Goal: Task Accomplishment & Management: Use online tool/utility

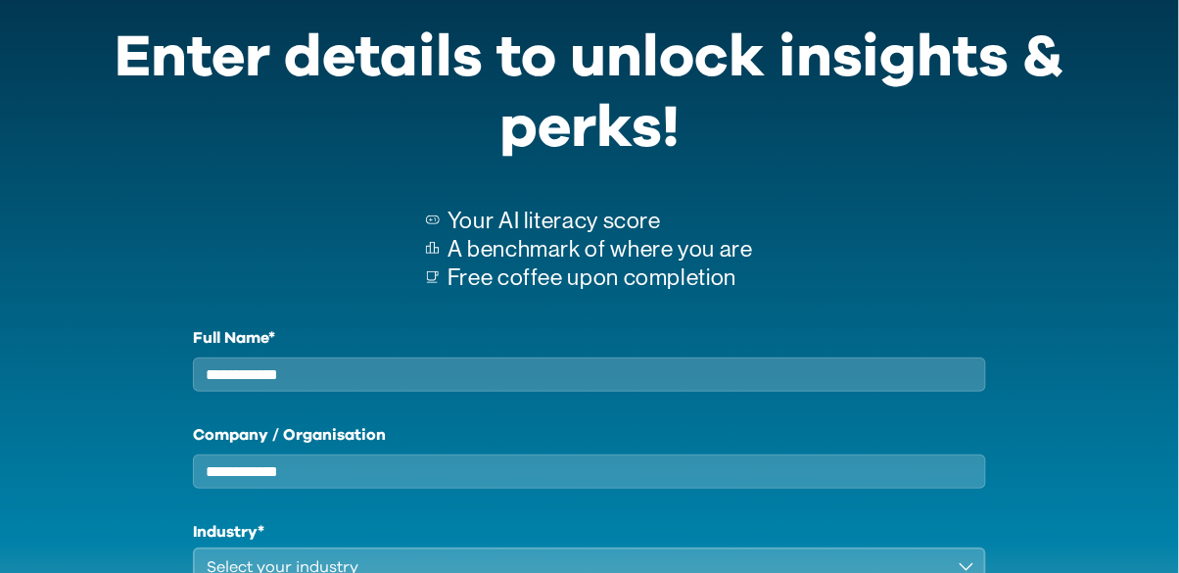
scroll to position [76, 0]
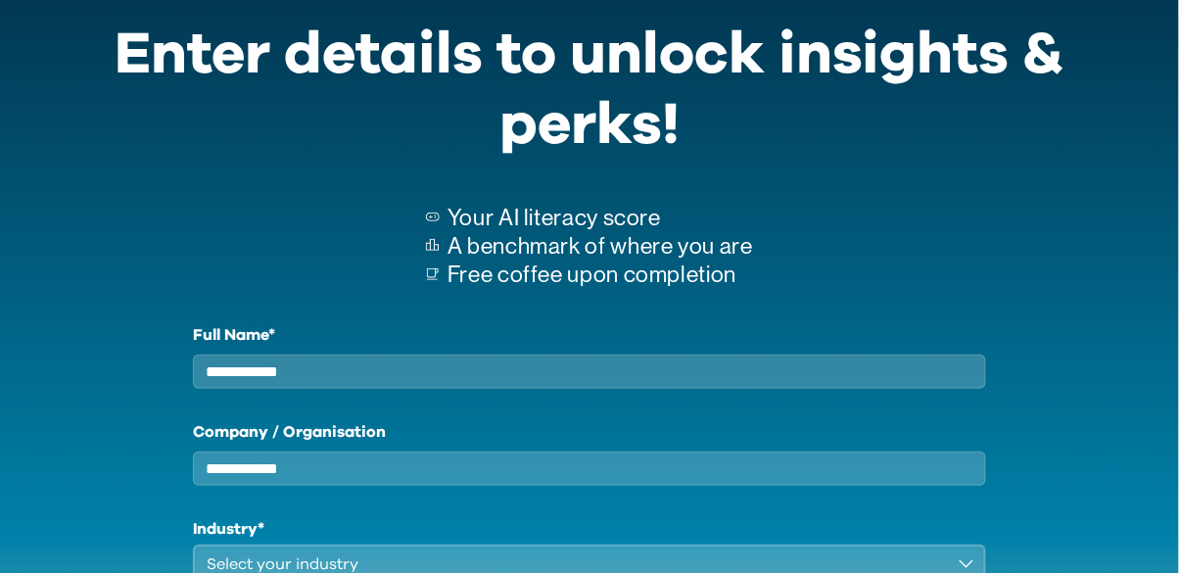
click at [257, 366] on input "Full Name*" at bounding box center [589, 371] width 792 height 34
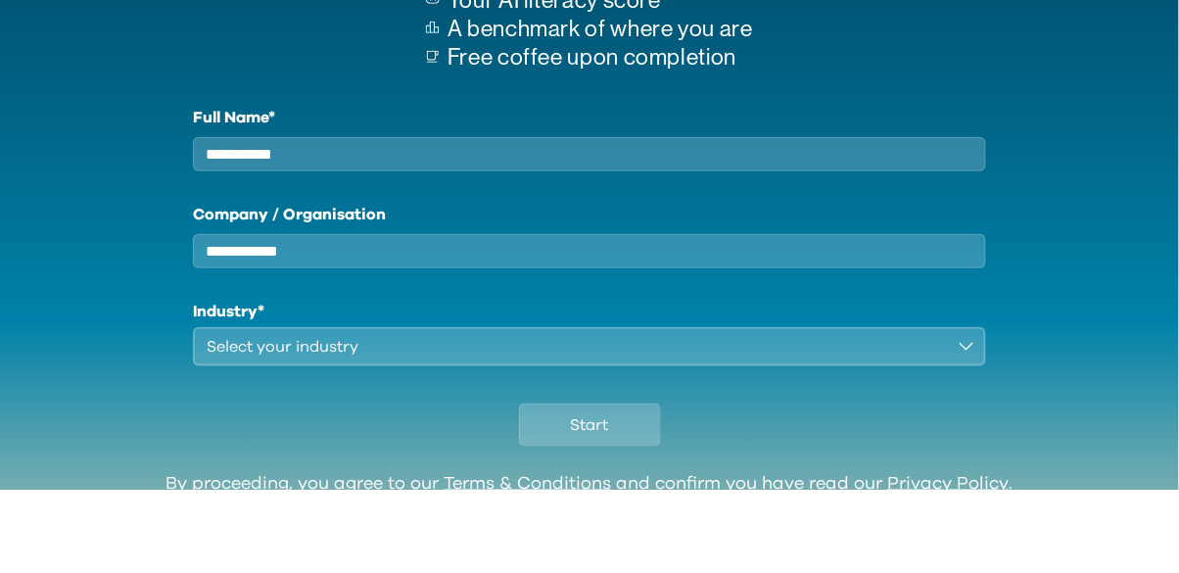
scroll to position [234, 0]
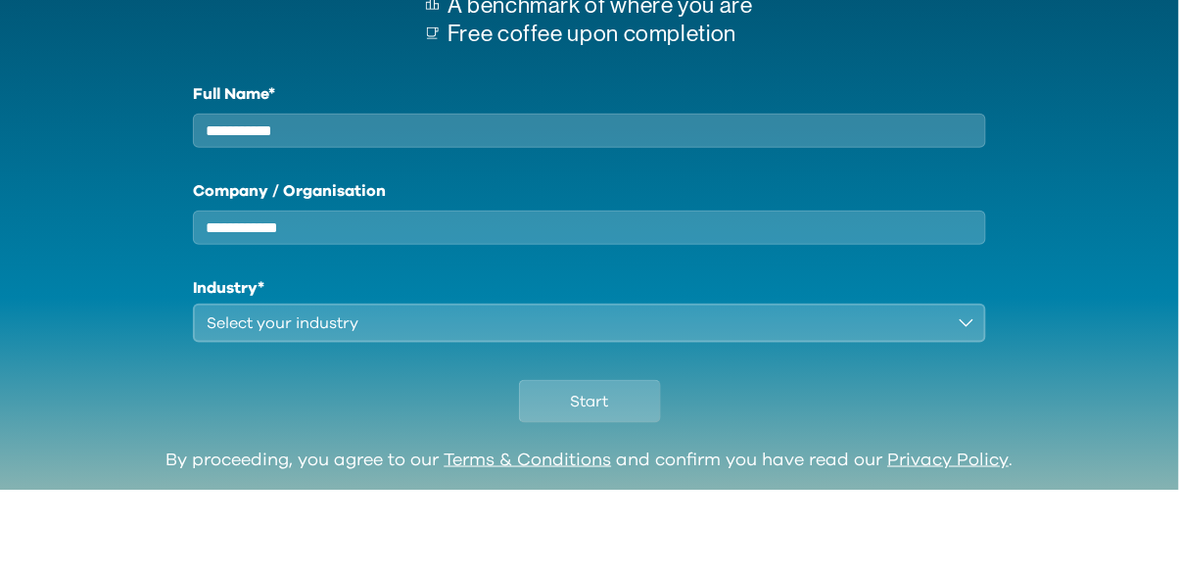
type input "**********"
click at [238, 415] on div "Select your industry" at bounding box center [575, 405] width 737 height 23
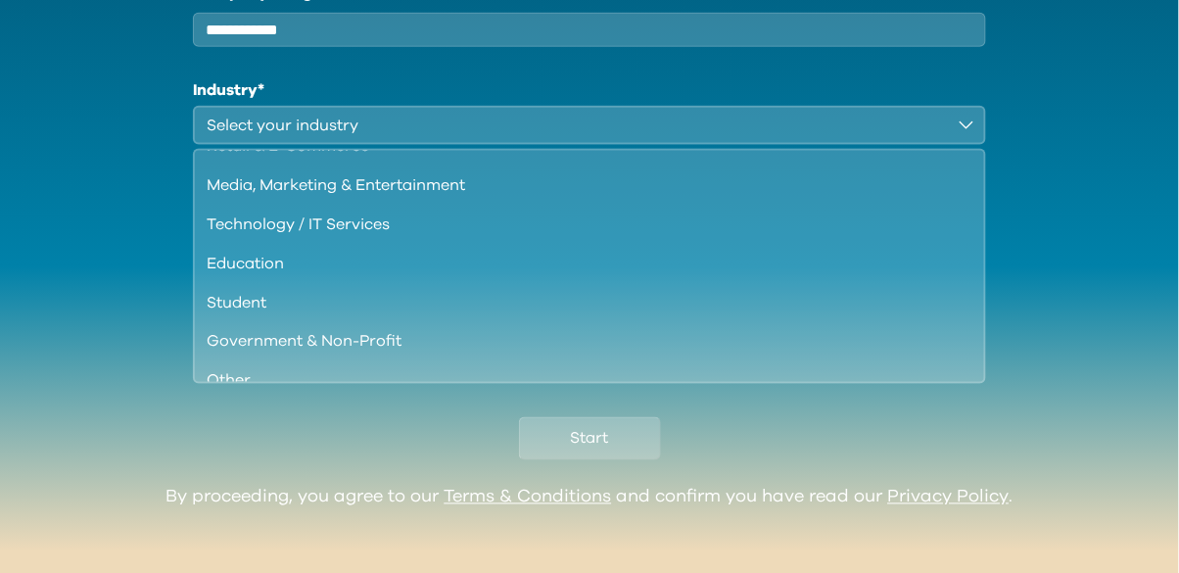
scroll to position [150, 0]
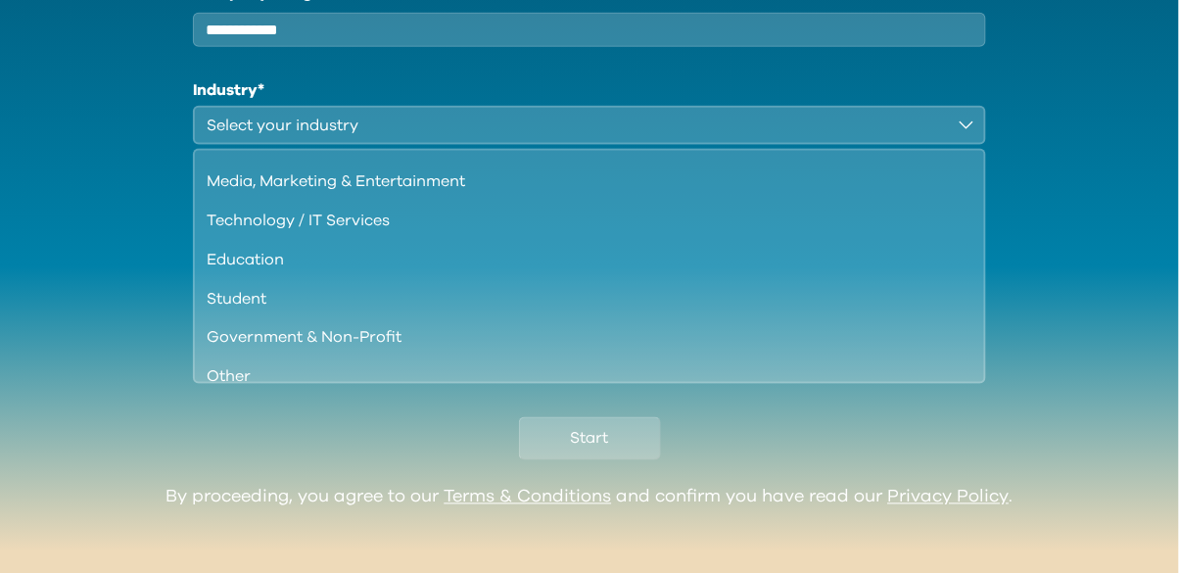
click at [226, 310] on div "Student" at bounding box center [577, 298] width 741 height 23
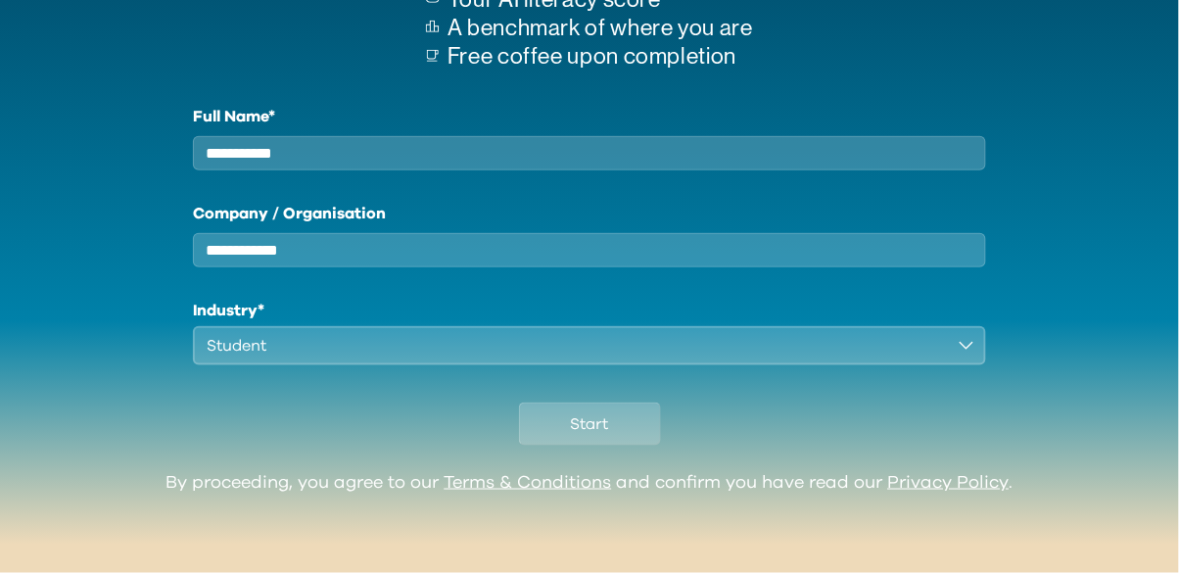
scroll to position [311, 0]
click at [617, 425] on button "Start" at bounding box center [590, 423] width 142 height 43
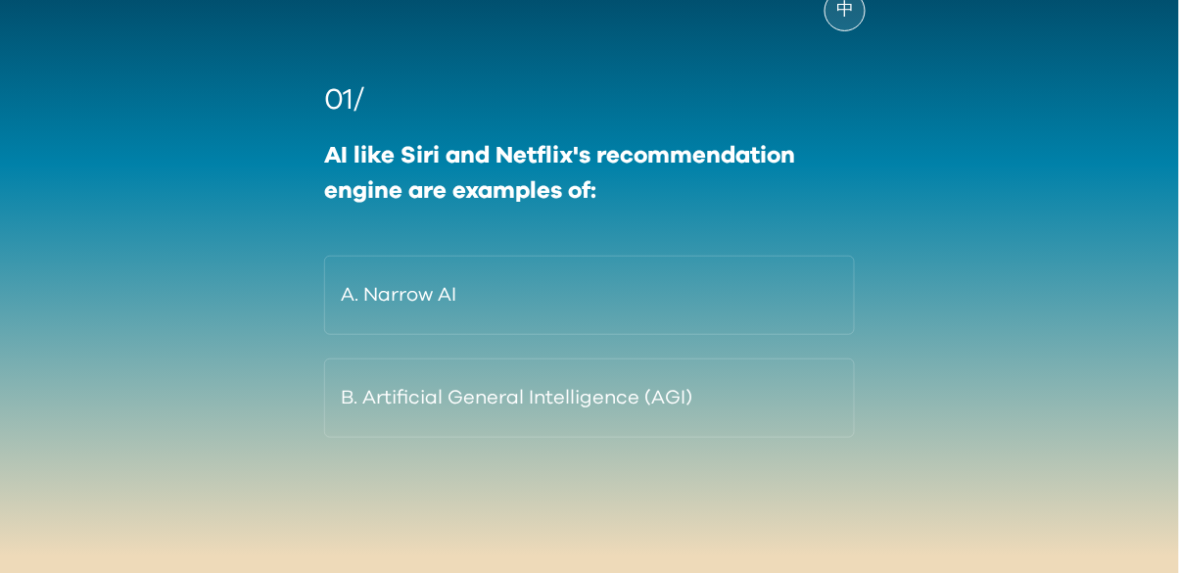
scroll to position [157, 0]
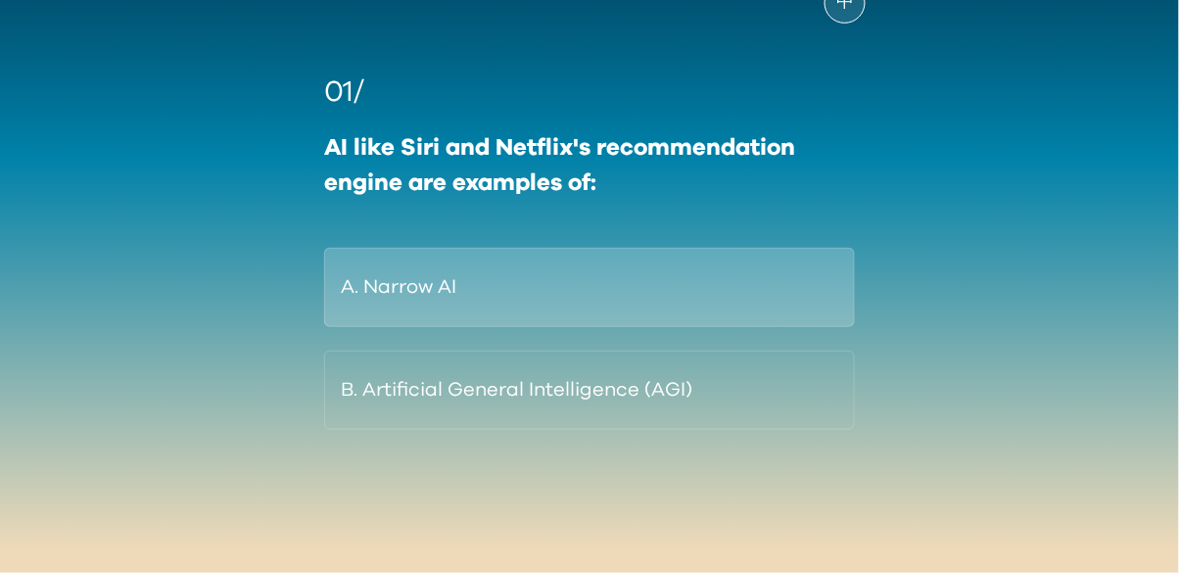
click at [762, 270] on button "A. Narrow AI" at bounding box center [589, 287] width 531 height 79
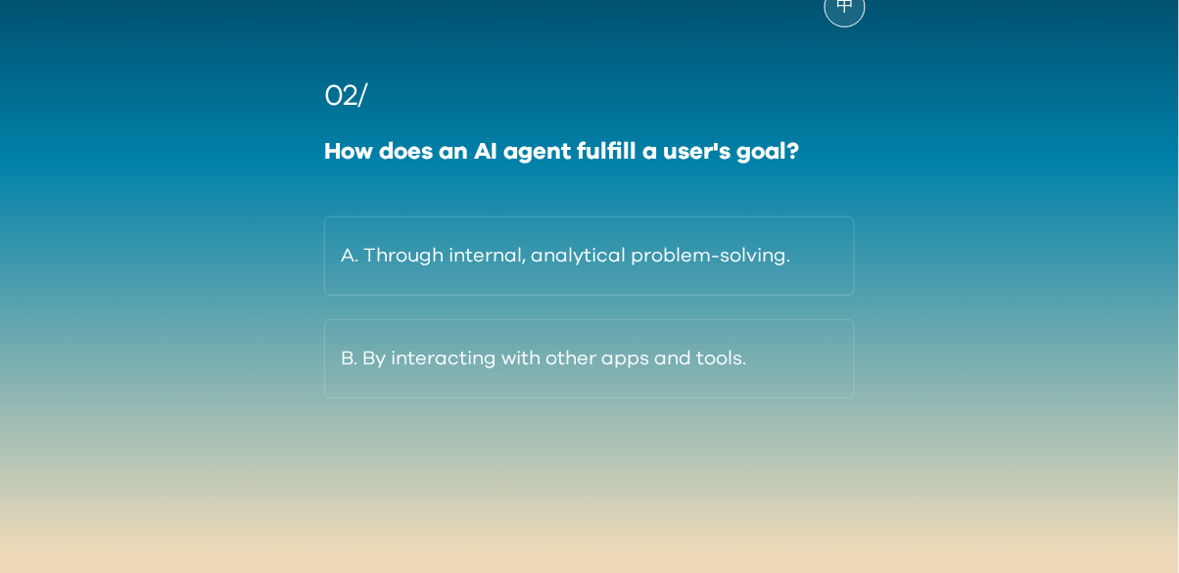
scroll to position [154, 0]
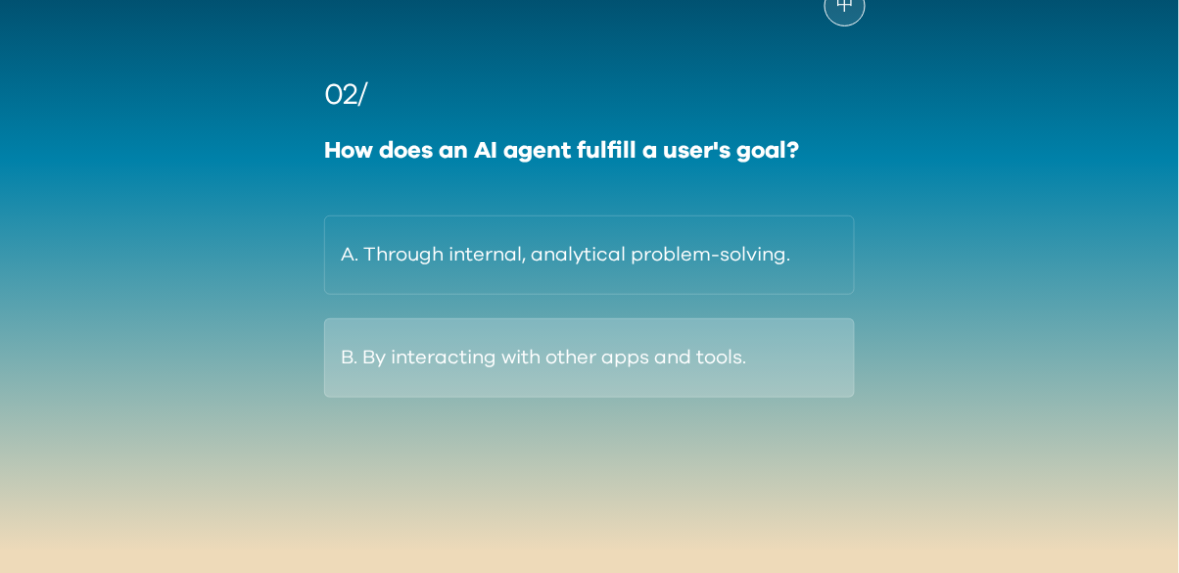
click at [827, 363] on button "B. By interacting with other apps and tools." at bounding box center [589, 357] width 531 height 79
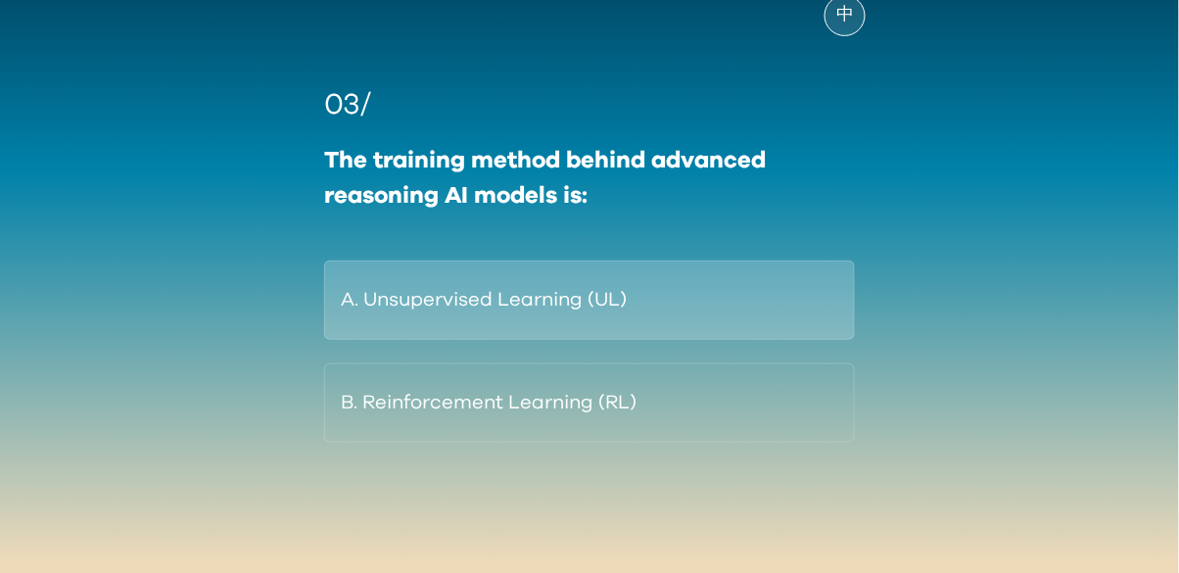
click at [730, 288] on button "A. Unsupervised Learning (UL)" at bounding box center [589, 299] width 531 height 79
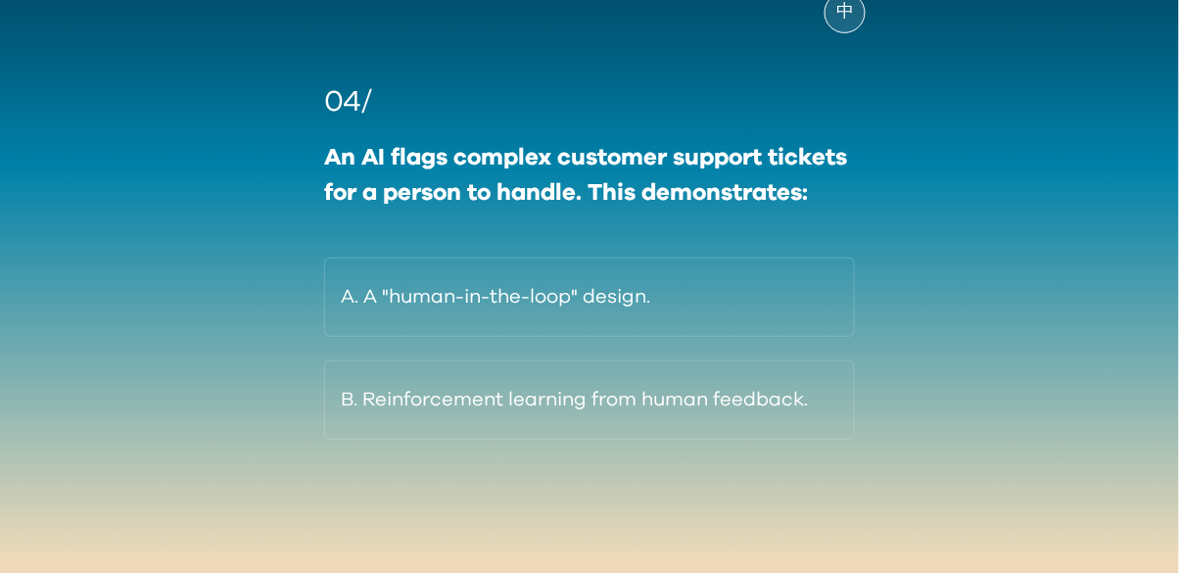
scroll to position [157, 0]
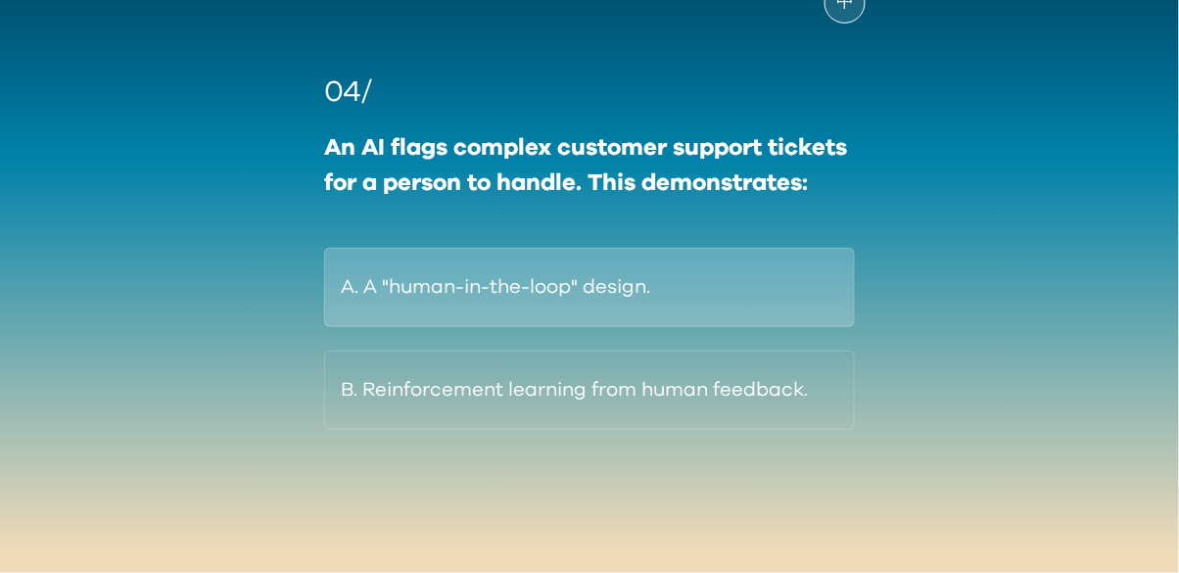
click at [799, 291] on button "A. A "human-in-the-loop" design." at bounding box center [589, 287] width 531 height 79
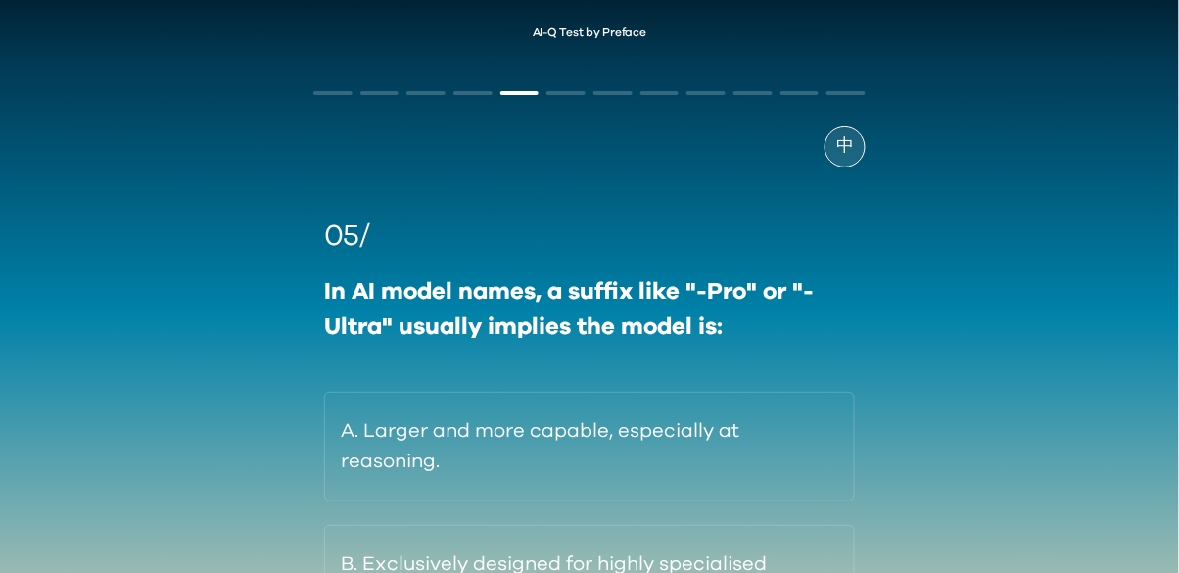
scroll to position [15, 0]
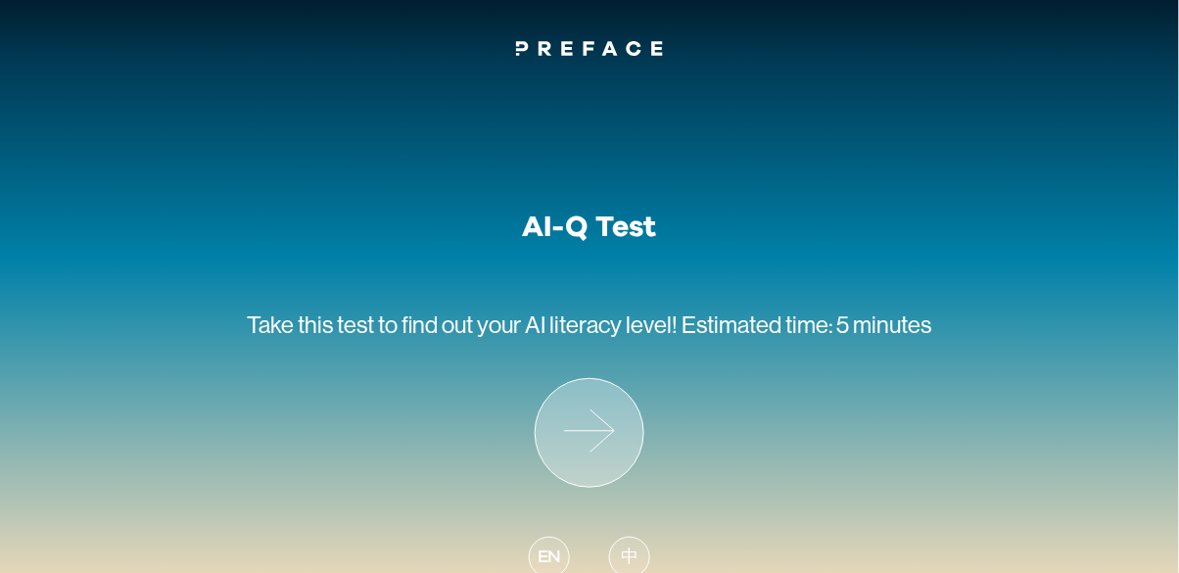
click at [589, 430] on icon at bounding box center [589, 433] width 108 height 108
